Goal: Task Accomplishment & Management: Complete application form

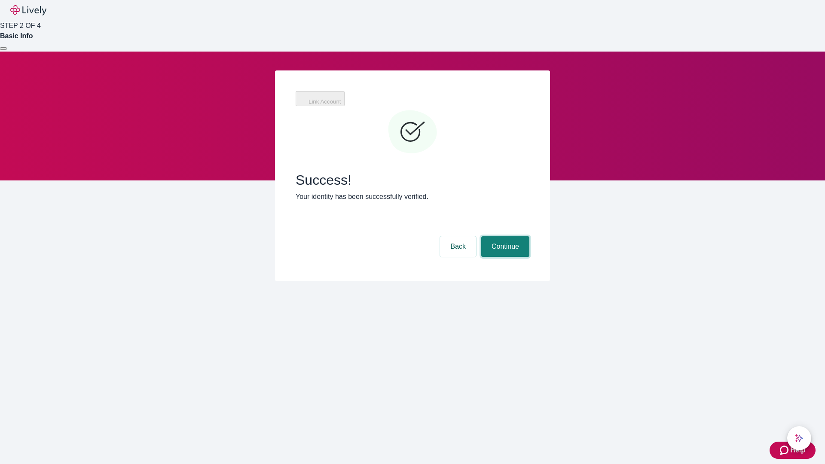
click at [504, 236] on button "Continue" at bounding box center [505, 246] width 48 height 21
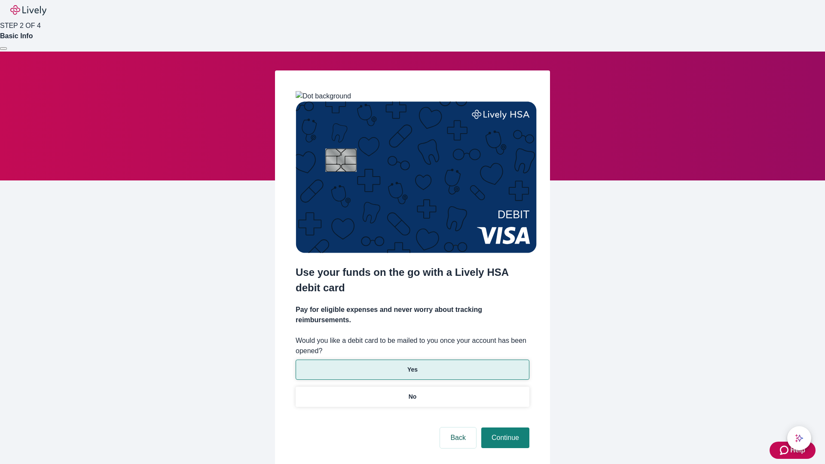
click at [412, 365] on p "Yes" at bounding box center [412, 369] width 10 height 9
click at [504, 428] on button "Continue" at bounding box center [505, 438] width 48 height 21
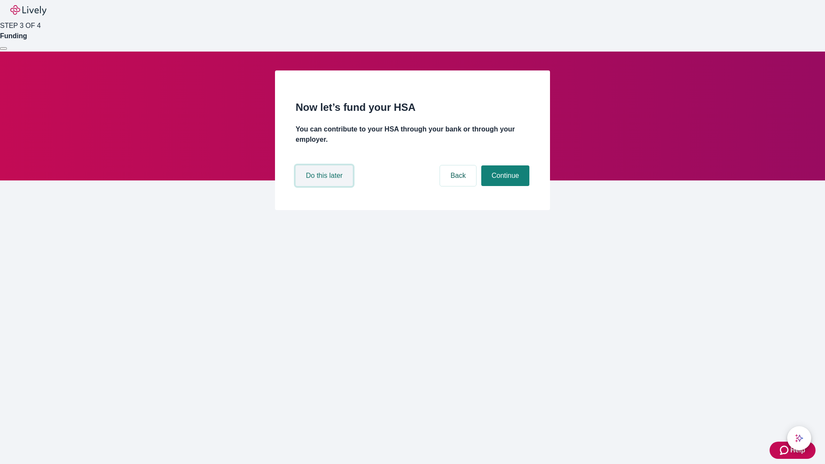
click at [325, 186] on button "Do this later" at bounding box center [324, 175] width 57 height 21
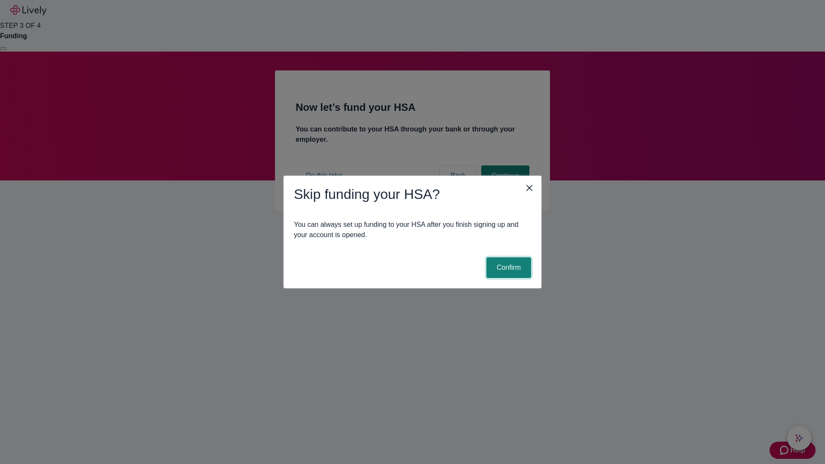
click at [507, 268] on button "Confirm" at bounding box center [508, 267] width 45 height 21
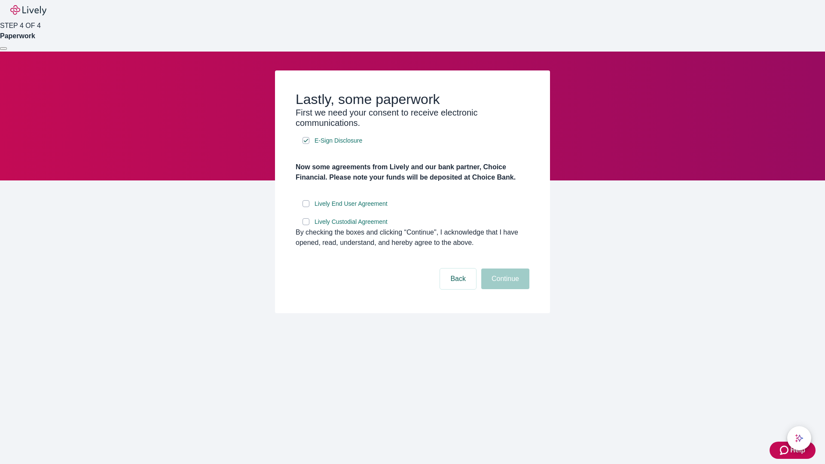
click at [306, 207] on input "Lively End User Agreement" at bounding box center [306, 203] width 7 height 7
checkbox input "true"
click at [306, 225] on input "Lively Custodial Agreement" at bounding box center [306, 221] width 7 height 7
checkbox input "true"
click at [504, 289] on button "Continue" at bounding box center [505, 279] width 48 height 21
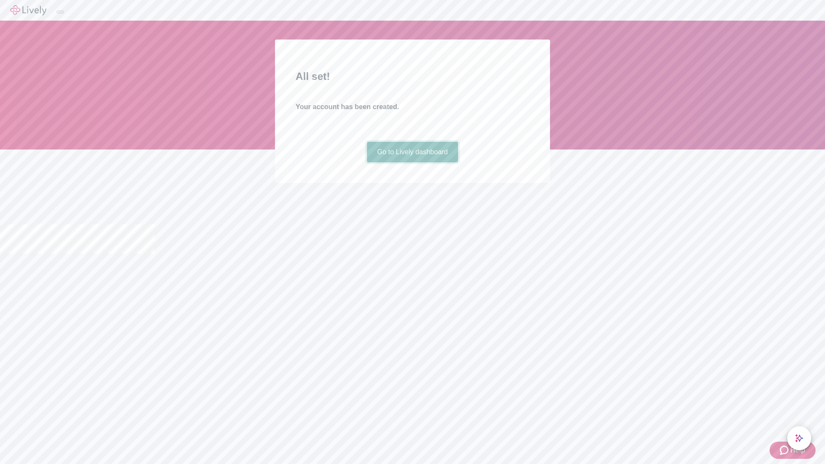
click at [412, 162] on link "Go to Lively dashboard" at bounding box center [413, 152] width 92 height 21
